Goal: Task Accomplishment & Management: Manage account settings

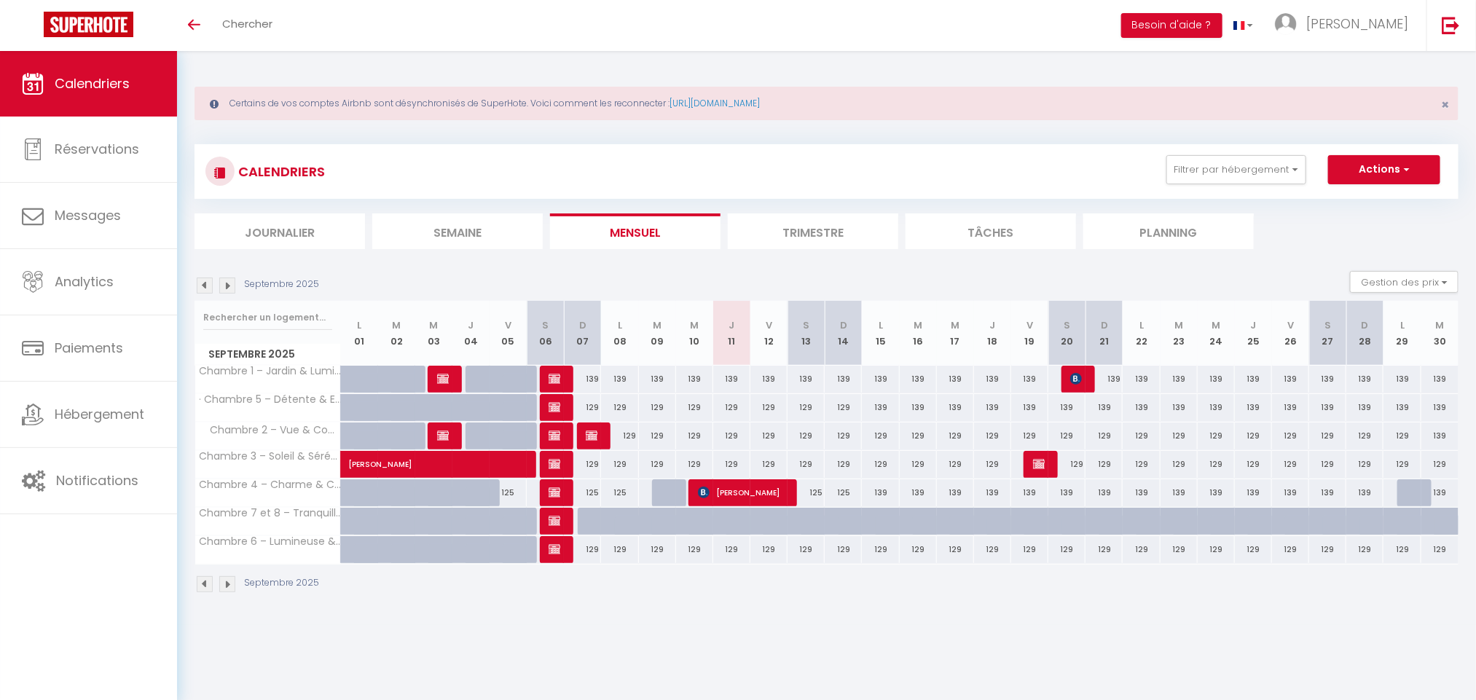
click at [724, 520] on div at bounding box center [731, 522] width 37 height 28
type input "248"
type input "Jeu 11 Septembre 2025"
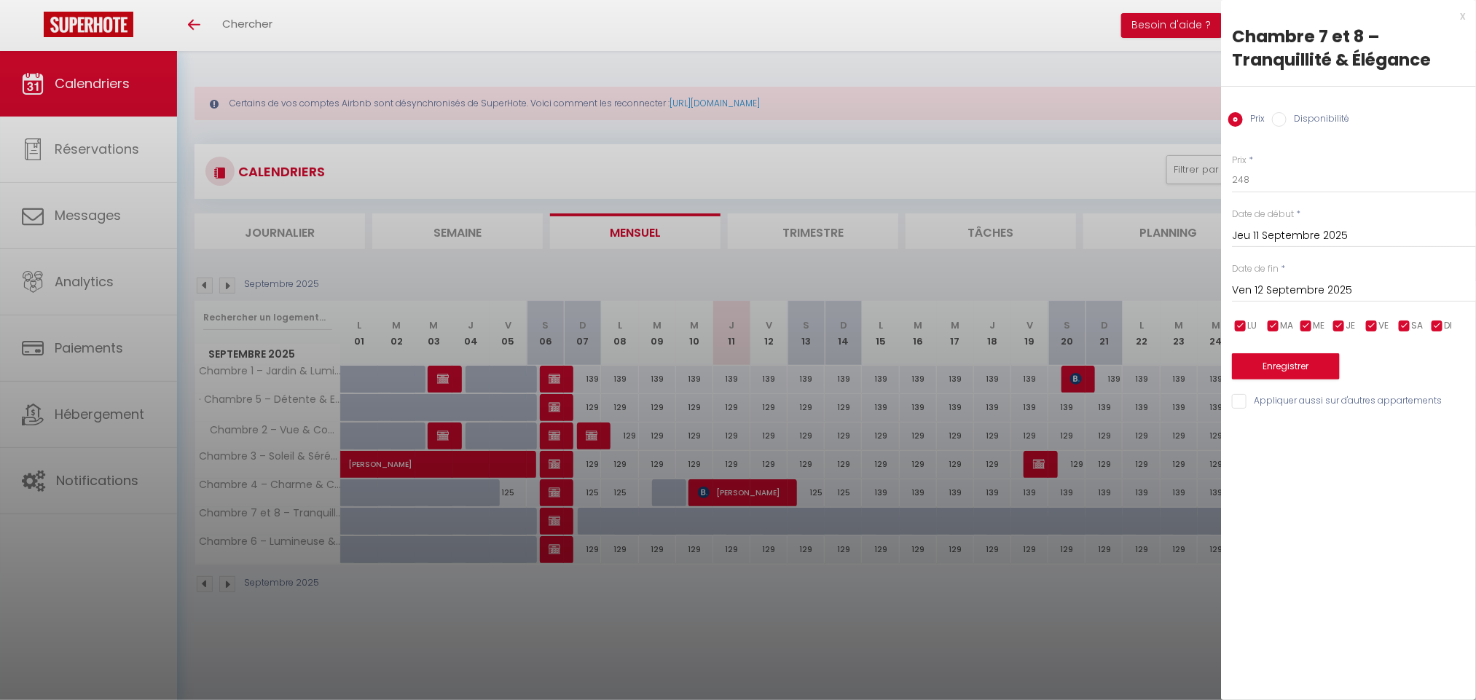
click at [1354, 294] on input "Ven 12 Septembre 2025" at bounding box center [1354, 290] width 244 height 19
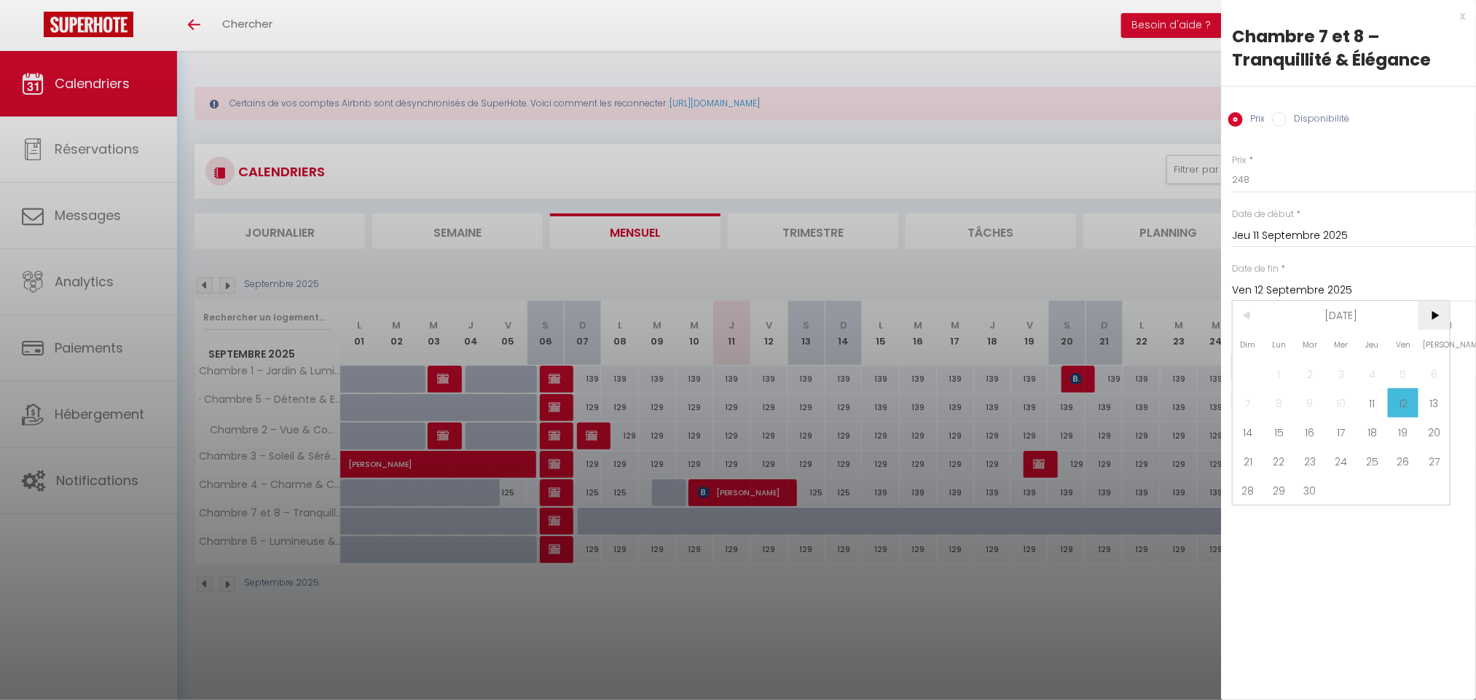
click at [1426, 326] on span ">" at bounding box center [1434, 315] width 31 height 29
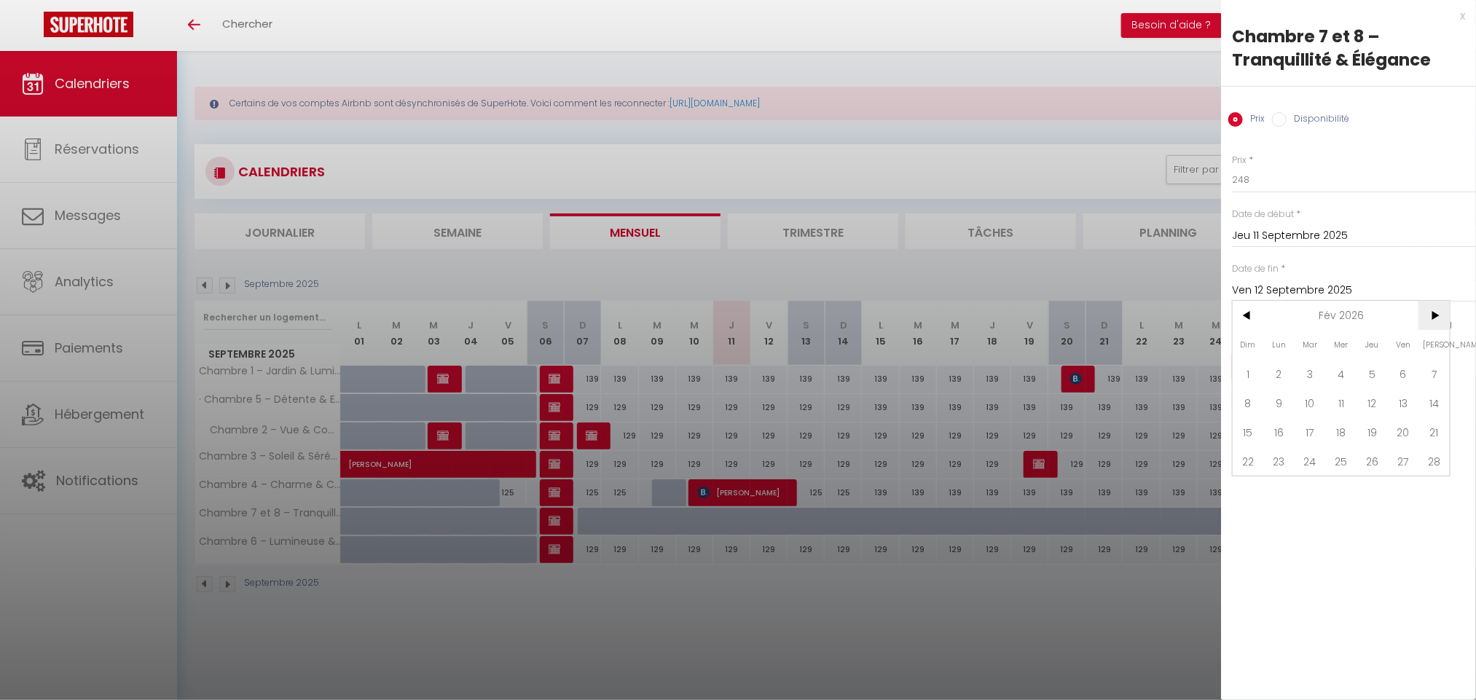
click at [1426, 326] on span ">" at bounding box center [1434, 315] width 31 height 29
click at [1280, 370] on span "1" at bounding box center [1279, 373] width 31 height 29
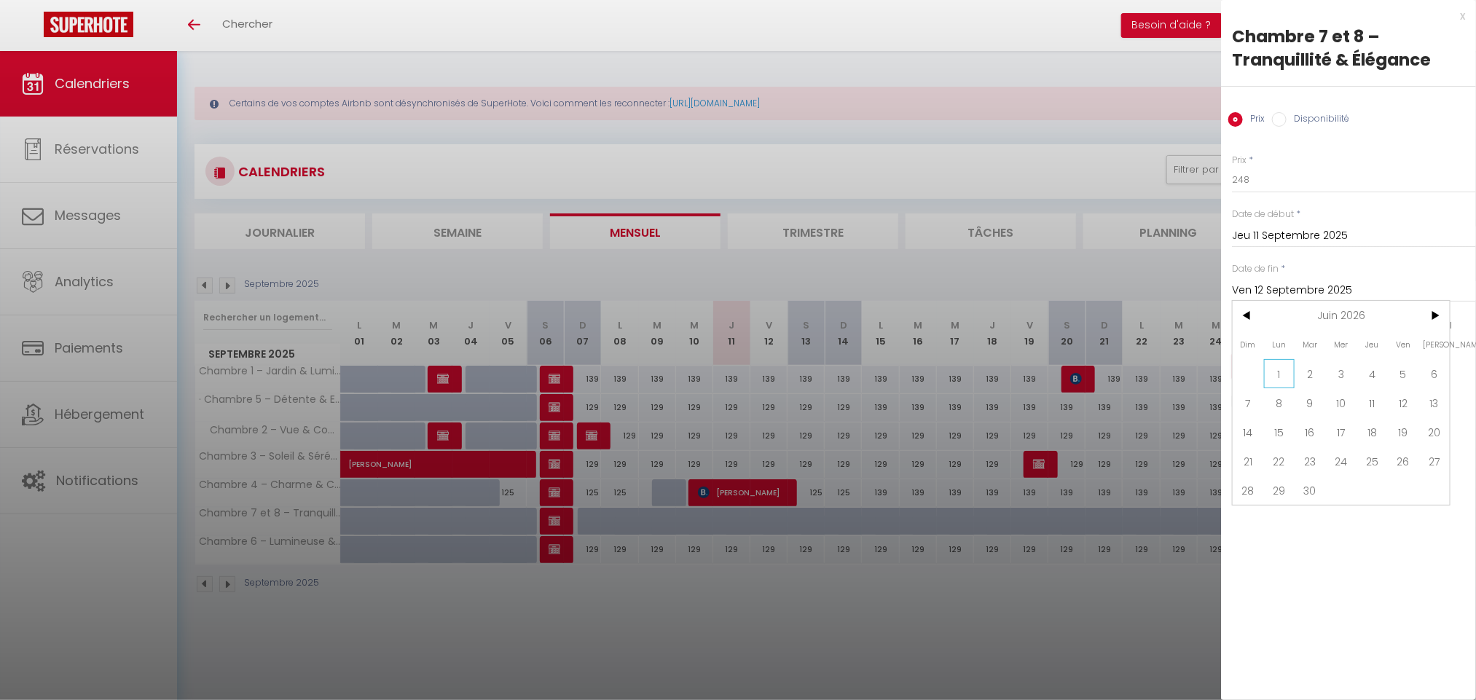
type input "Lun 01 Juin 2026"
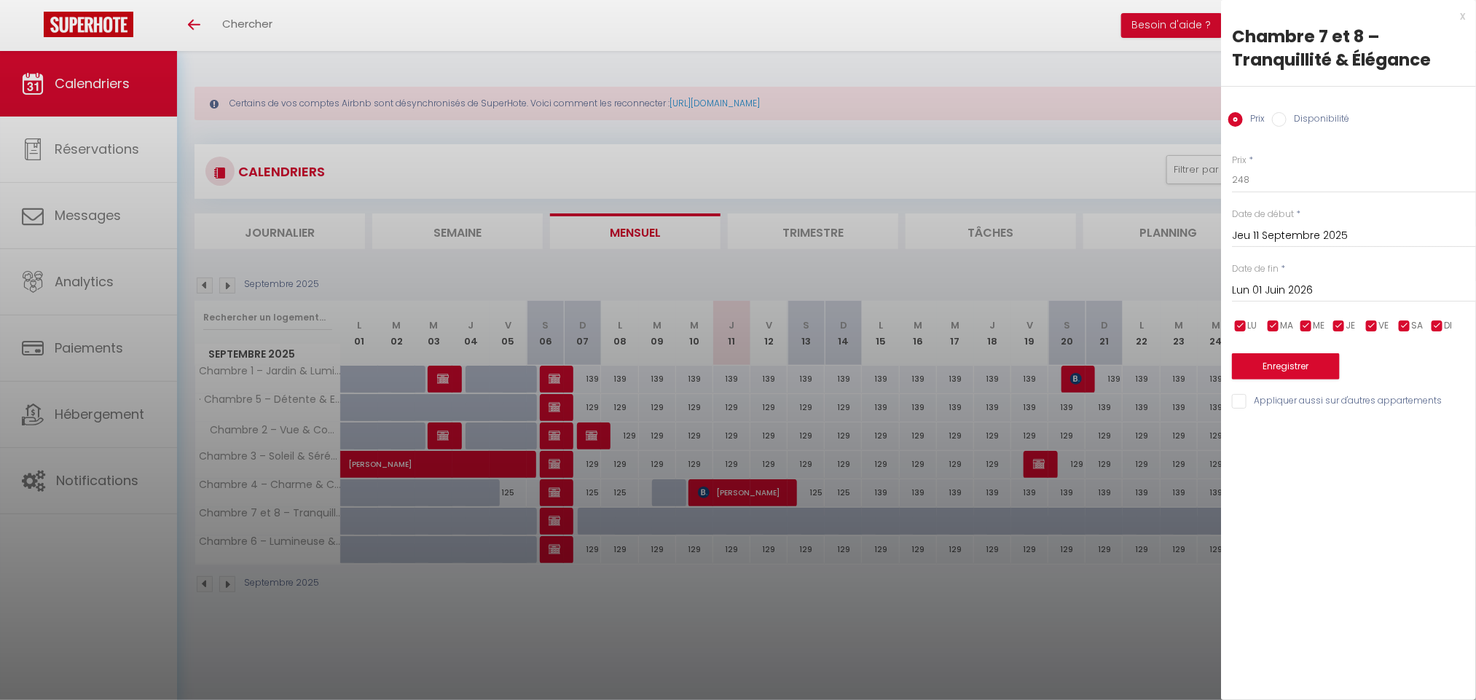
click at [1273, 114] on input "Disponibilité" at bounding box center [1279, 119] width 15 height 15
radio input "true"
radio input "false"
click at [1297, 180] on select "Disponible Indisponible" at bounding box center [1354, 181] width 244 height 28
click at [1232, 167] on select "Disponible Indisponible" at bounding box center [1354, 181] width 244 height 28
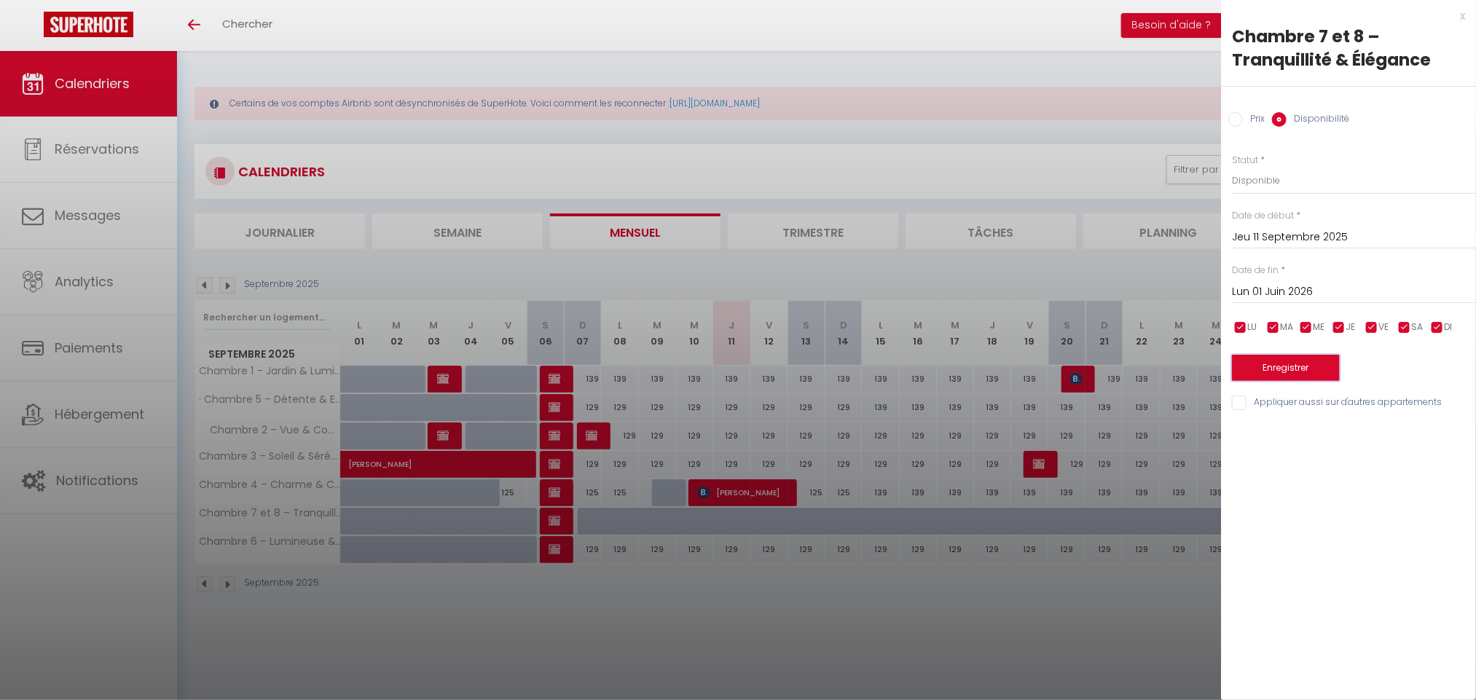
click at [1317, 356] on button "Enregistrer" at bounding box center [1286, 368] width 108 height 26
